Goal: Navigation & Orientation: Find specific page/section

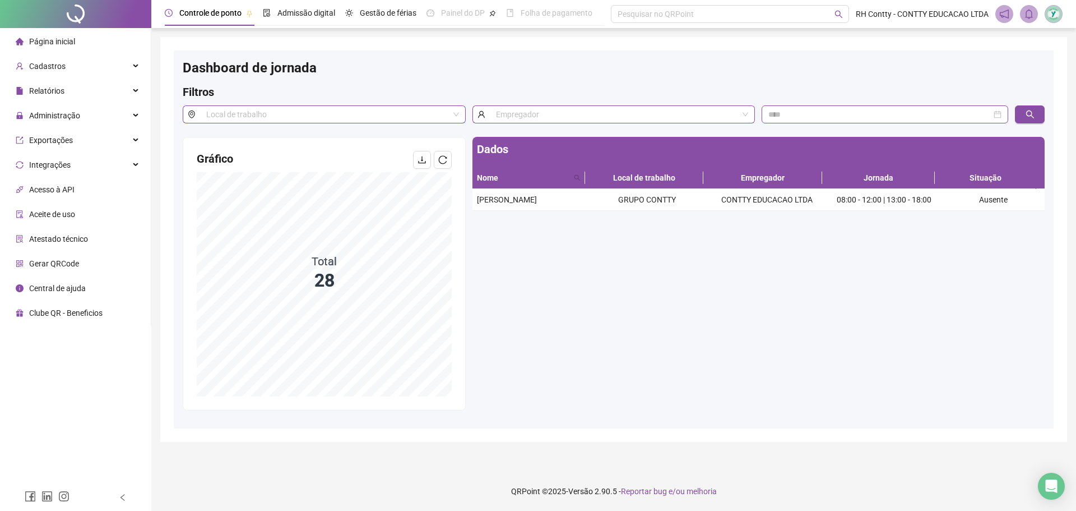
click at [69, 45] on span "Página inicial" at bounding box center [52, 41] width 46 height 9
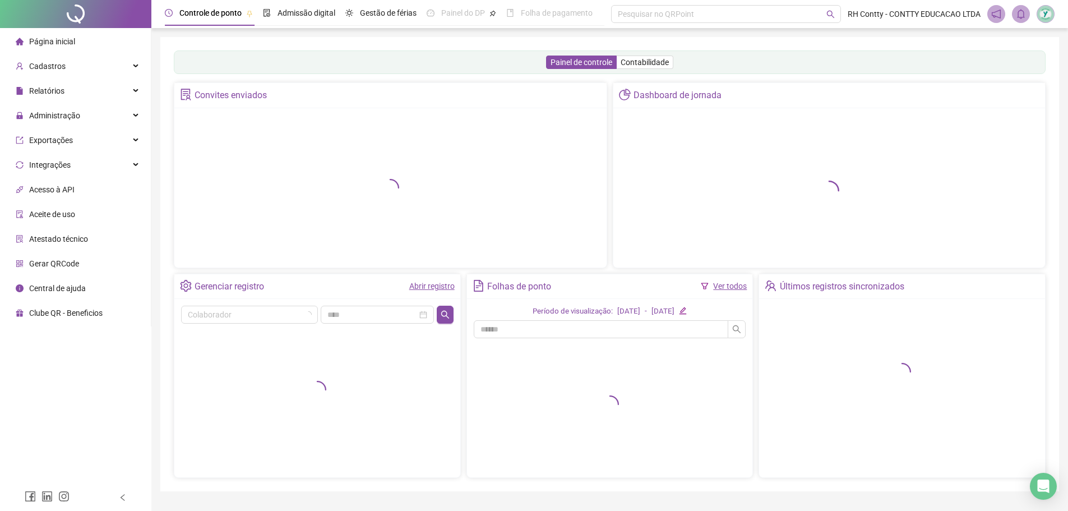
click at [69, 42] on span "Página inicial" at bounding box center [52, 41] width 46 height 9
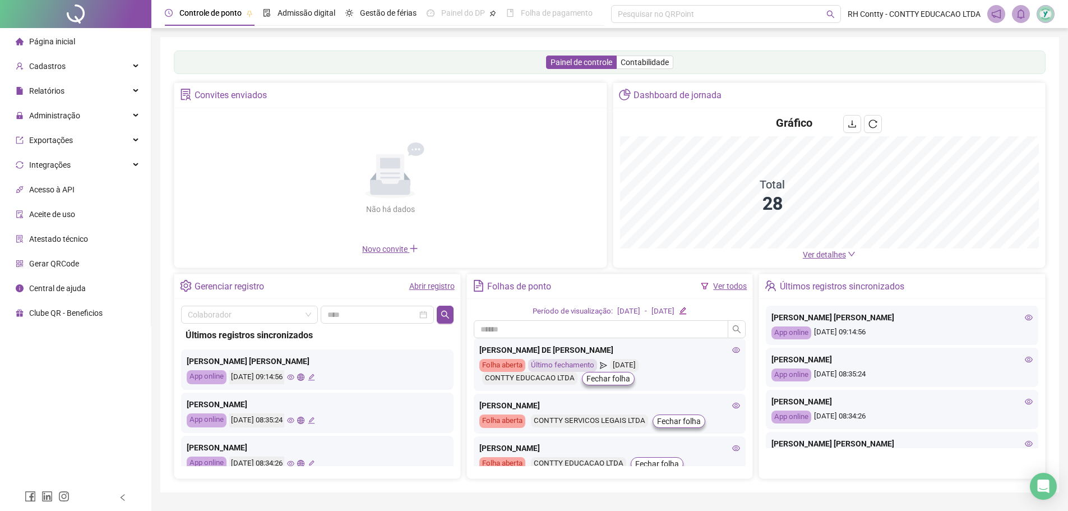
click at [828, 255] on span "Ver detalhes" at bounding box center [824, 254] width 43 height 9
